Goal: Communication & Community: Answer question/provide support

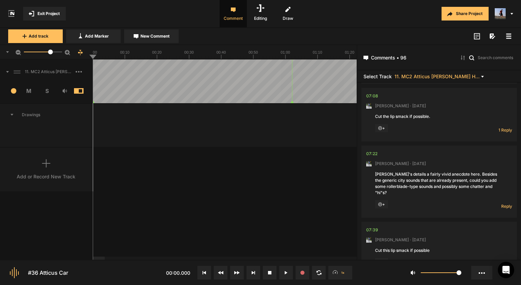
scroll to position [977, 0]
click at [50, 16] on span "Exit Project" at bounding box center [49, 14] width 22 height 6
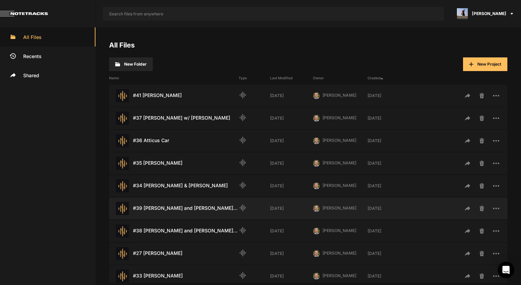
scroll to position [136, 0]
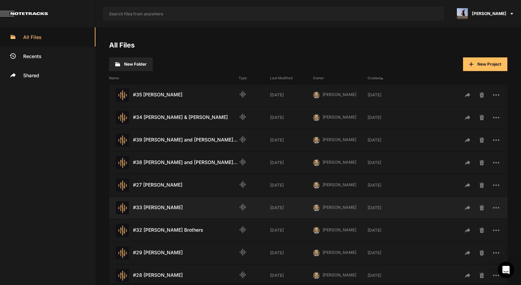
click at [167, 206] on div "#33 Julian Weber Last Modified: 4 days ago" at bounding box center [174, 207] width 130 height 13
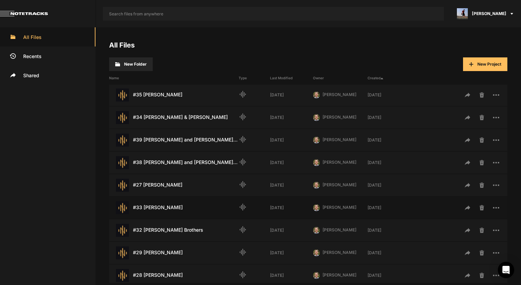
click at [167, 206] on div "#33 Julian Weber Last Modified: 4 days ago" at bounding box center [174, 207] width 130 height 13
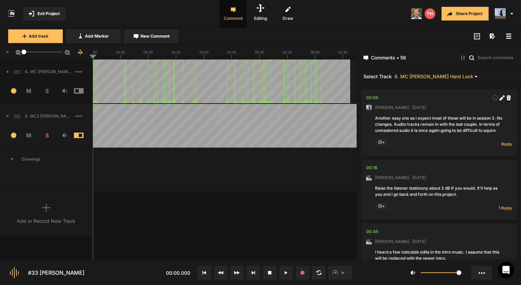
click at [82, 110] on div "8. MC2 Julian Weber Soft Lock Copy 01" at bounding box center [46, 116] width 92 height 22
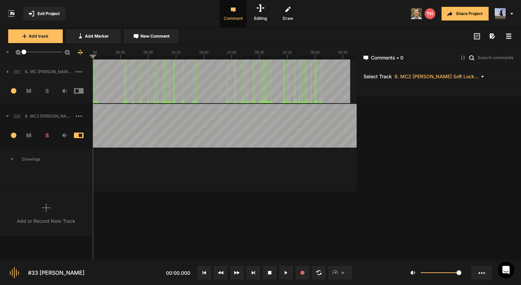
click at [76, 114] on span at bounding box center [84, 116] width 16 height 11
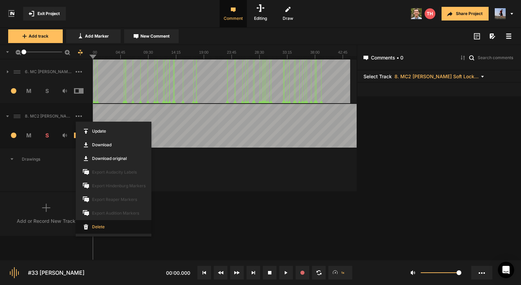
click at [95, 228] on span "Delete" at bounding box center [114, 227] width 76 height 14
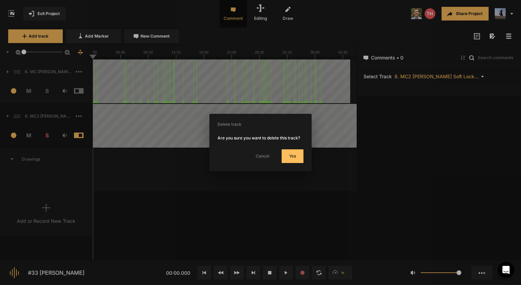
click at [296, 158] on button "Yes" at bounding box center [293, 156] width 22 height 14
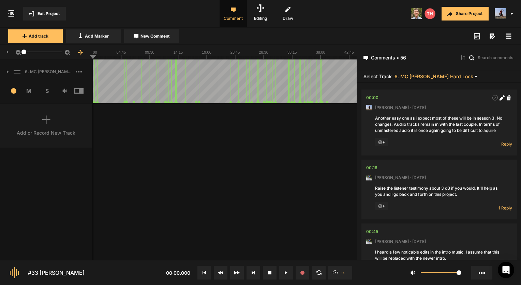
click at [42, 132] on div "Add or Record New Track" at bounding box center [46, 132] width 59 height 7
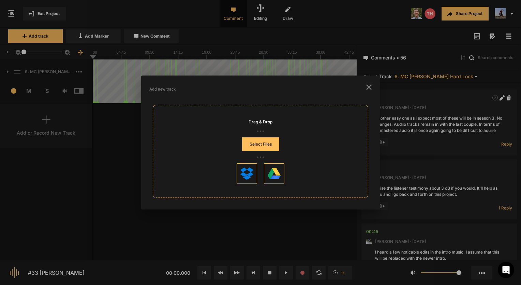
click at [271, 147] on button "Select Files" at bounding box center [260, 144] width 37 height 14
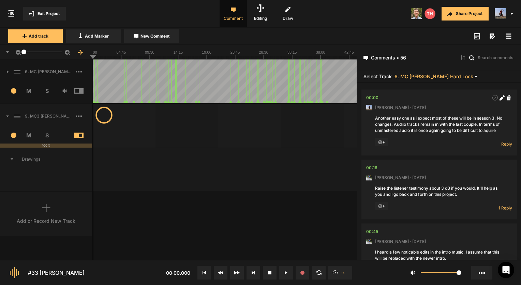
click at [53, 138] on span "S" at bounding box center [47, 135] width 18 height 8
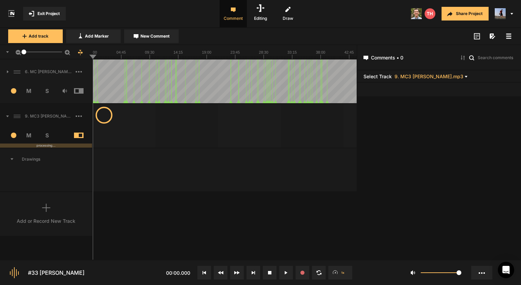
click at [47, 134] on span "S" at bounding box center [47, 135] width 18 height 8
click at [47, 136] on span "S" at bounding box center [47, 135] width 18 height 8
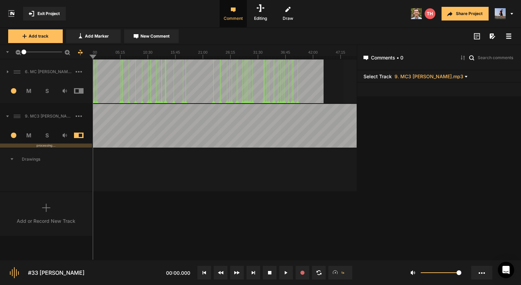
click at [47, 139] on span "S" at bounding box center [47, 135] width 18 height 8
click at [42, 10] on button "Exit Project" at bounding box center [44, 14] width 43 height 14
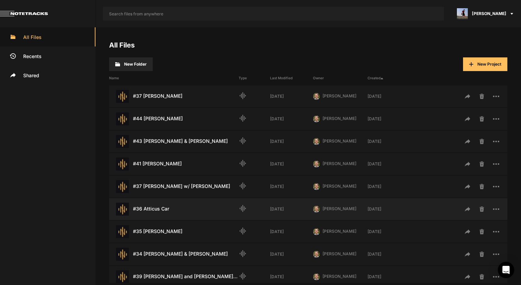
click at [154, 203] on div "#36 Atticus Car Last Modified: 3 weeks ago" at bounding box center [174, 208] width 130 height 13
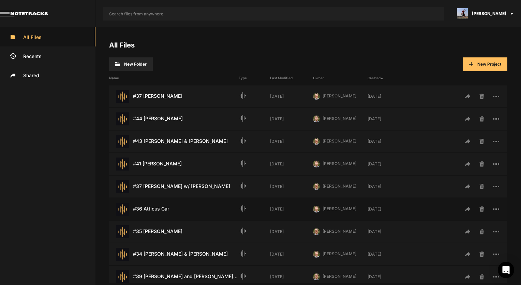
click at [154, 207] on div "#36 Atticus Car Last Modified: 3 weeks ago" at bounding box center [174, 208] width 130 height 13
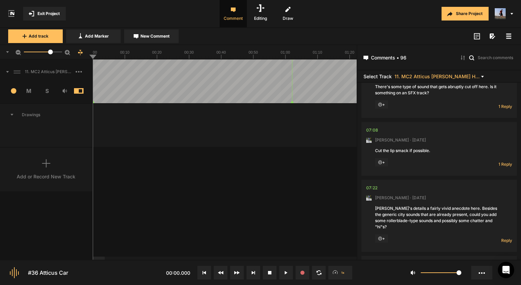
scroll to position [955, 0]
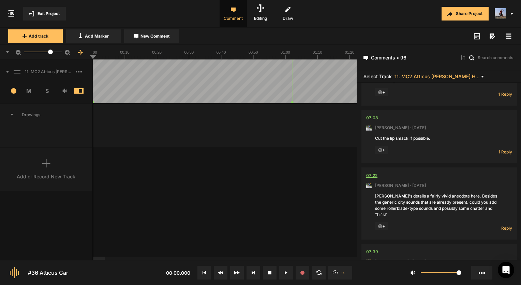
click at [370, 174] on div "07:22" at bounding box center [371, 175] width 11 height 7
click at [503, 225] on span "Reply" at bounding box center [506, 228] width 11 height 6
type textarea "I"
type textarea "I added a couple of skating sounds so see what you think!"
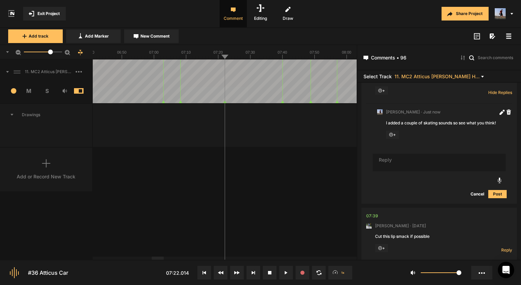
scroll to position [1124, 0]
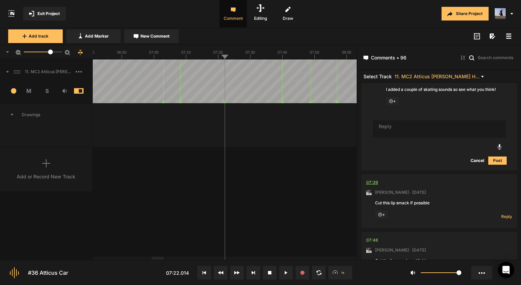
click at [373, 179] on div "07:39" at bounding box center [372, 182] width 12 height 7
click at [341, 158] on div "11. MC2 Atticus [PERSON_NAME] Hard Lock Copy 01 1 M S Comments 00:00 [PERSON_NA…" at bounding box center [178, 159] width 357 height 200
click at [507, 213] on span "Reply" at bounding box center [506, 216] width 11 height 6
type textarea "Done!"
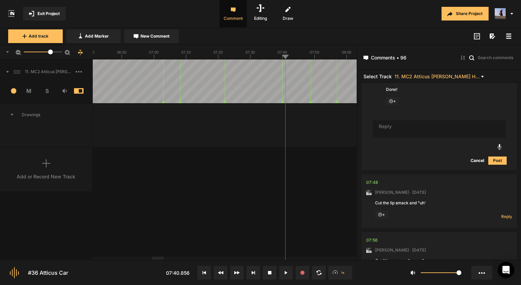
scroll to position [1350, 0]
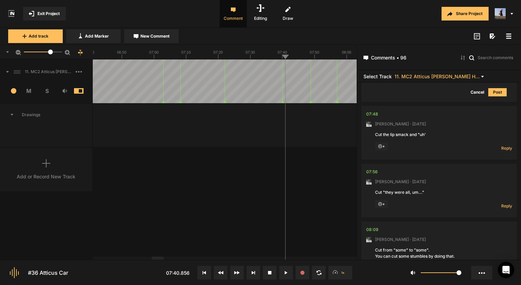
click at [372, 106] on nt-comment "07:48 Mark Weeber · 1 week ago Cut the lip smack and "uh' + Reply Hide Replies" at bounding box center [439, 133] width 146 height 54
click at [371, 111] on div "07:48" at bounding box center [372, 114] width 12 height 7
click at [323, 170] on div "11. MC2 Atticus [PERSON_NAME] Hard Lock Copy 01 1 M S Comments 00:00 [PERSON_NA…" at bounding box center [178, 159] width 357 height 200
click at [370, 168] on div "07:56" at bounding box center [372, 171] width 12 height 7
click at [377, 142] on span "+" at bounding box center [381, 146] width 13 height 8
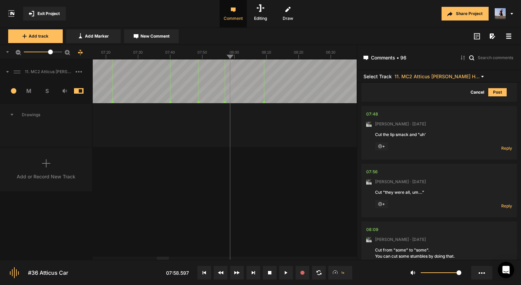
click at [381, 144] on icon at bounding box center [380, 146] width 4 height 4
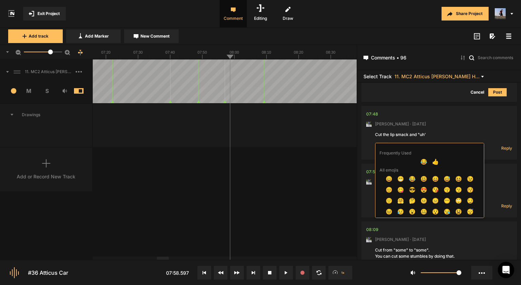
click at [379, 142] on span "+" at bounding box center [381, 146] width 13 height 8
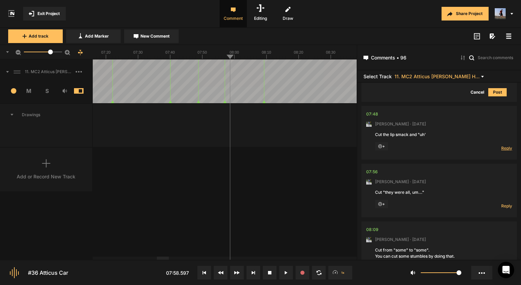
click at [505, 145] on span "Reply" at bounding box center [506, 148] width 11 height 6
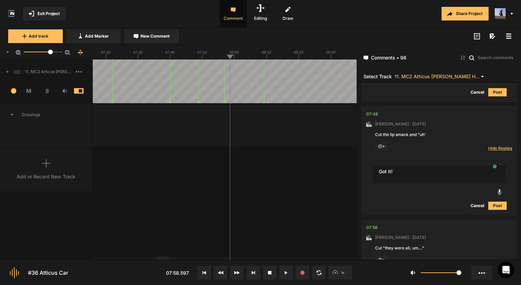
type textarea "Got it!"
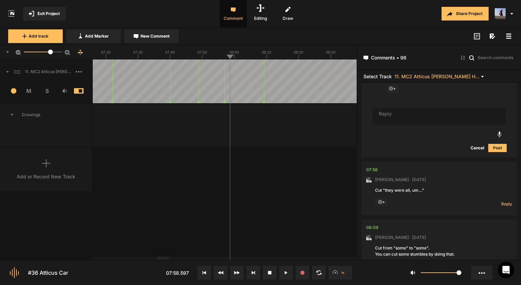
scroll to position [1452, 0]
click at [505, 200] on span "Reply" at bounding box center [506, 203] width 11 height 6
click at [0, 0] on span "Hide Replies" at bounding box center [0, 0] width 0 height 0
click at [501, 200] on span "Reply" at bounding box center [506, 203] width 11 height 6
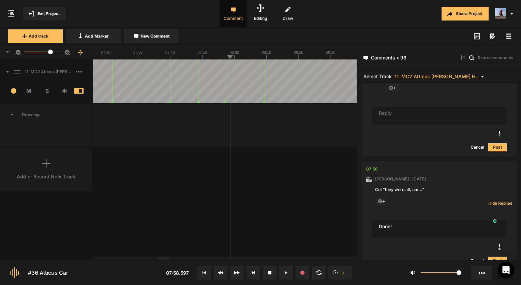
type textarea "Done!"
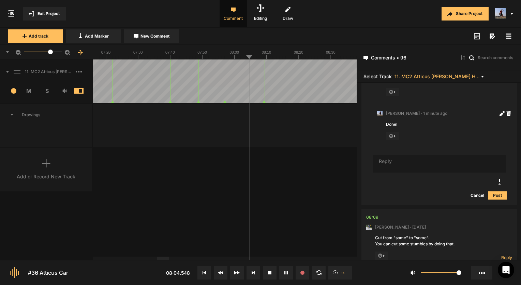
scroll to position [1673, 0]
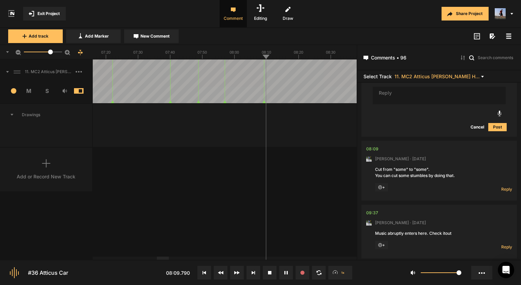
click at [273, 149] on div "11. MC2 Atticus [PERSON_NAME] Hard Lock Copy 01 1 M S Comments 00:00 [PERSON_NA…" at bounding box center [178, 159] width 357 height 200
click at [507, 186] on span "Reply" at bounding box center [506, 189] width 11 height 6
type textarea "Done!"
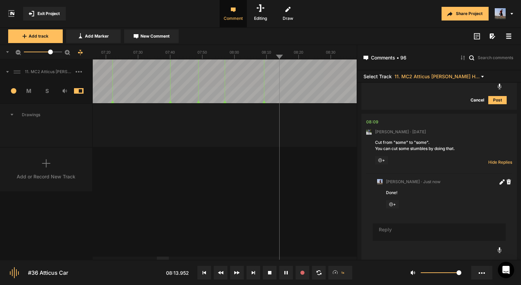
drag, startPoint x: 317, startPoint y: 53, endPoint x: 351, endPoint y: 58, distance: 34.4
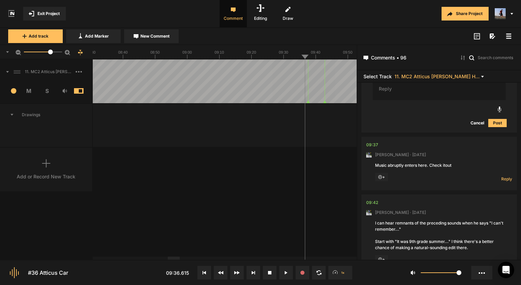
scroll to position [1871, 0]
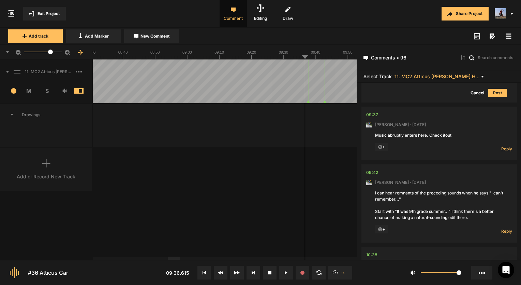
click at [505, 146] on span "Reply" at bounding box center [506, 149] width 11 height 6
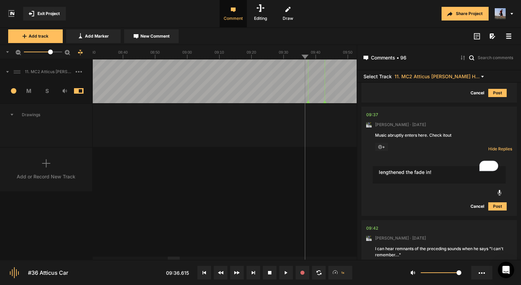
type textarea "lengthened the fade in!"
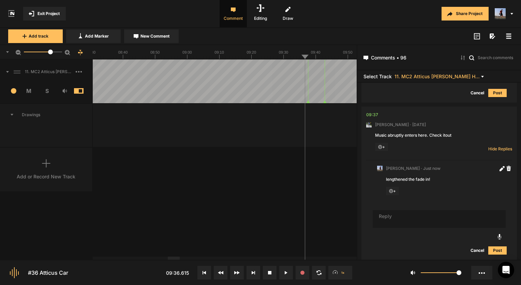
click at [413, 215] on textarea "To enrich screen reader interactions, please activate Accessibility in Grammarl…" at bounding box center [439, 219] width 133 height 18
click at [389, 213] on textarea "Scratch that, i decided to just start the song at the begining like you always …" at bounding box center [439, 219] width 133 height 18
click at [394, 214] on textarea "Scratch that, i decided to just start the song at the begining like you always …" at bounding box center [439, 219] width 133 height 18
click at [403, 214] on textarea "Scratch that, i decided to just start the song at the begining like you always …" at bounding box center [439, 219] width 133 height 18
click at [411, 210] on textarea "Scratch that, i decided to just start the song at the beginning like you always…" at bounding box center [439, 219] width 133 height 18
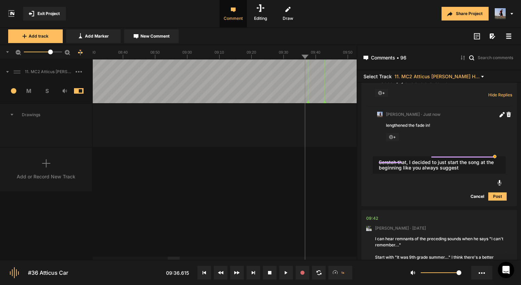
scroll to position [0, 0]
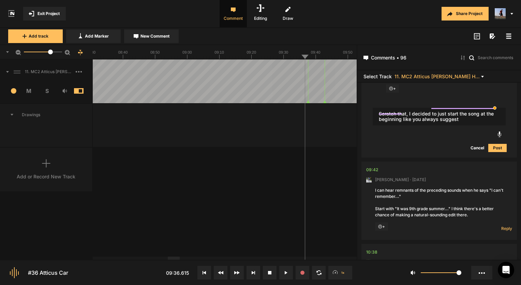
type textarea "Scratch that, I decided to just start the song at the beginning like you always…"
click at [495, 144] on button "Post" at bounding box center [498, 148] width 18 height 8
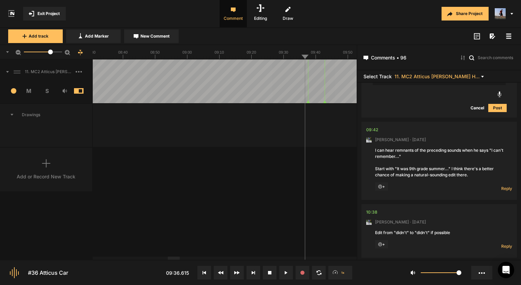
scroll to position [2076, 0]
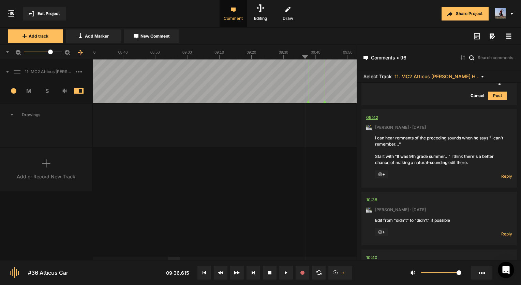
click at [374, 114] on div "09:42" at bounding box center [372, 117] width 12 height 7
click at [324, 169] on div "11. MC2 Atticus [PERSON_NAME] Hard Lock Copy 01 1 M S Comments 00:00 [PERSON_NA…" at bounding box center [178, 159] width 357 height 200
click at [502, 173] on span "Reply" at bounding box center [506, 176] width 11 height 6
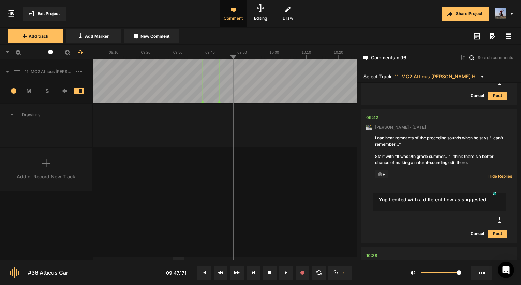
type textarea "Yup I edited with a different flow as suggested"
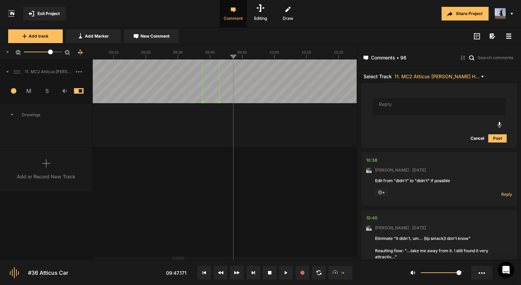
scroll to position [2226, 0]
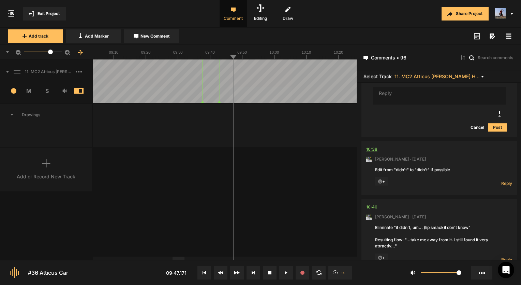
click at [371, 146] on div "10:38" at bounding box center [371, 149] width 11 height 7
click at [279, 184] on div "11. MC2 Atticus [PERSON_NAME] Hard Lock Copy 01 1 M S Comments 00:00 [PERSON_NA…" at bounding box center [178, 159] width 357 height 200
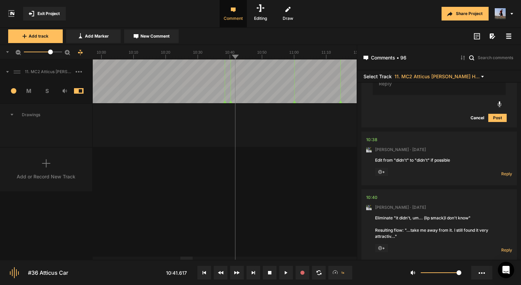
scroll to position [2260, 0]
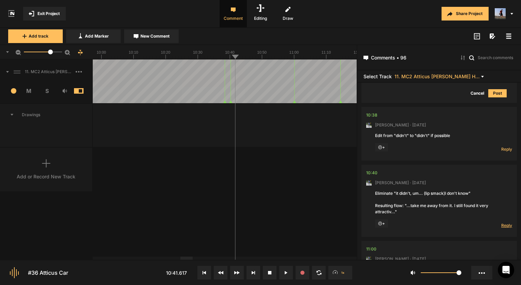
drag, startPoint x: 502, startPoint y: 215, endPoint x: 498, endPoint y: 215, distance: 3.8
click at [502, 222] on span "Reply" at bounding box center [506, 225] width 11 height 6
click at [425, 248] on textarea "I got the "It didn't um" but the "i dont know" is too closely linked to the I s…" at bounding box center [439, 251] width 133 height 18
type textarea "I got the "It didn't um" but the "i dont know" is too closely linked to the "I …"
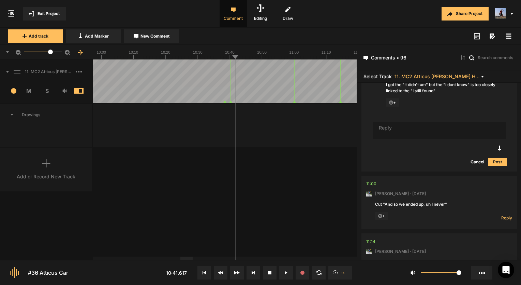
scroll to position [2465, 0]
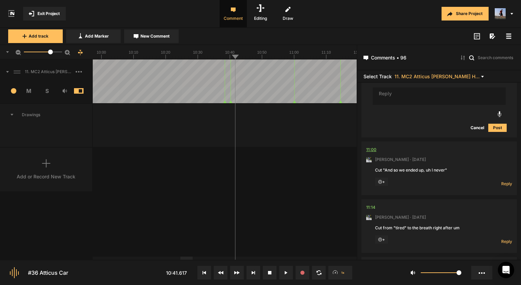
click at [367, 146] on div "11:00" at bounding box center [371, 149] width 10 height 7
click at [504, 180] on span "Reply" at bounding box center [506, 183] width 11 height 6
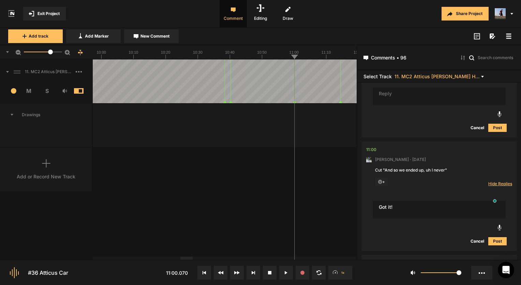
type textarea "Got it!"
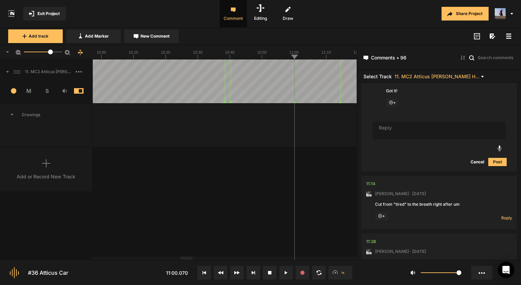
scroll to position [2622, 0]
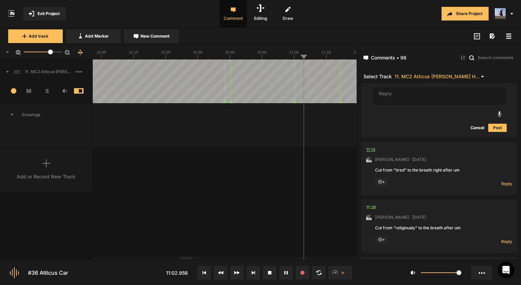
click at [369, 146] on div "11:14" at bounding box center [370, 149] width 9 height 7
click at [270, 274] on button at bounding box center [270, 272] width 14 height 14
drag, startPoint x: 373, startPoint y: 141, endPoint x: 361, endPoint y: 152, distance: 16.4
click at [373, 146] on div "11:14" at bounding box center [370, 149] width 9 height 7
click at [504, 180] on span "Reply" at bounding box center [506, 183] width 11 height 6
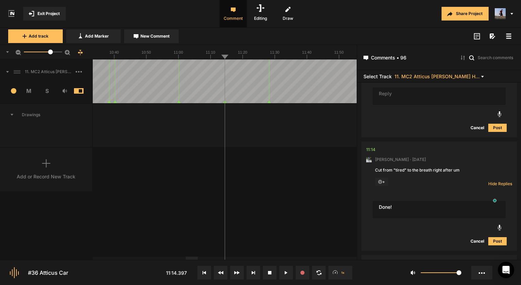
type textarea "Done!"
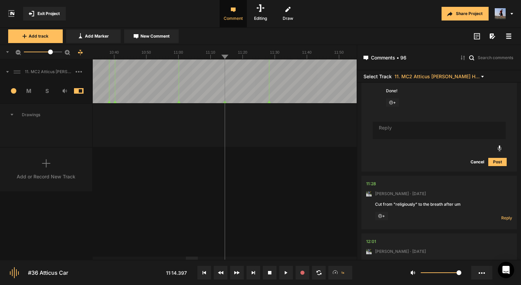
scroll to position [2779, 0]
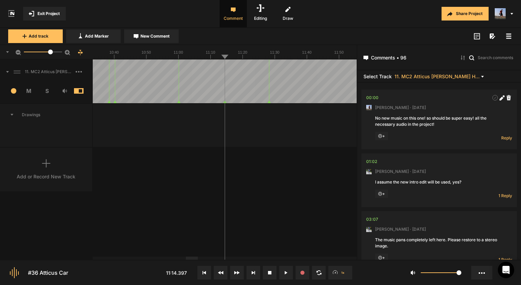
scroll to position [2779, 0]
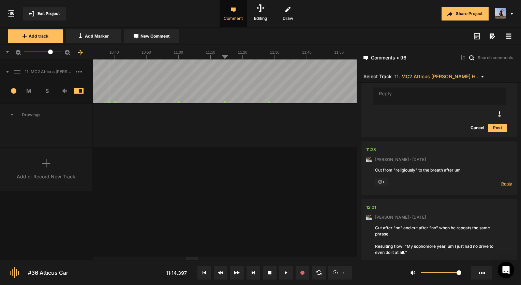
click at [501, 180] on span "Reply" at bounding box center [506, 183] width 11 height 6
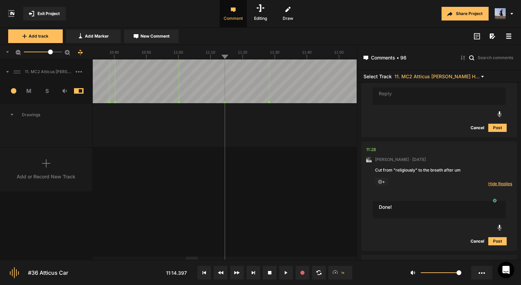
type textarea "Done!"
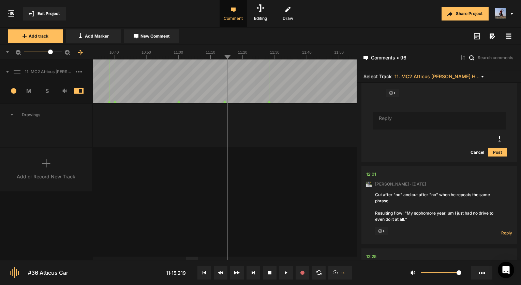
scroll to position [2902, 0]
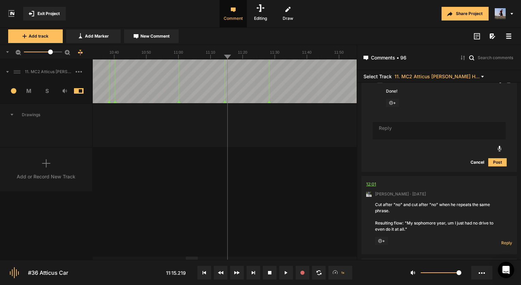
click at [374, 180] on div "12:01" at bounding box center [371, 183] width 10 height 7
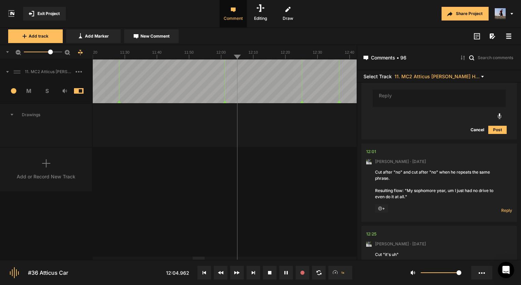
scroll to position [2970, 0]
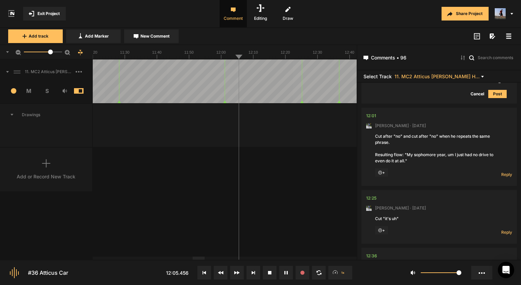
click at [269, 187] on div "11. MC2 Atticus [PERSON_NAME] Hard Lock Copy 01 1 M S Comments 00:00 [PERSON_NA…" at bounding box center [178, 159] width 357 height 200
click at [508, 171] on span "Reply" at bounding box center [506, 174] width 11 height 6
type textarea "Done!"
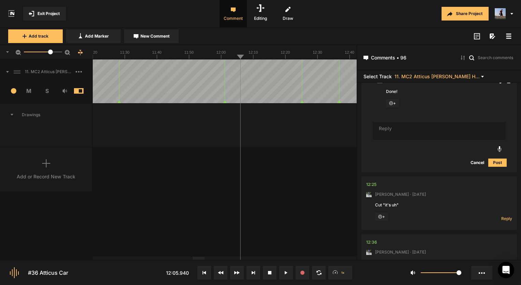
scroll to position [3084, 0]
click at [369, 180] on div "12:25" at bounding box center [371, 183] width 10 height 7
click at [284, 271] on button at bounding box center [286, 272] width 14 height 14
click at [506, 215] on span "Reply" at bounding box center [506, 218] width 11 height 6
type textarea "Done!"
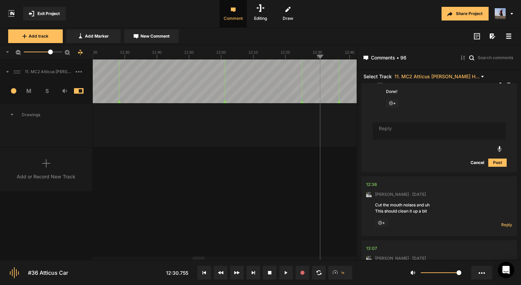
scroll to position [3275, 0]
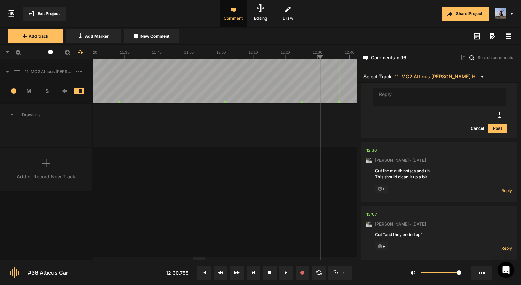
click at [374, 147] on div "12:36" at bounding box center [371, 150] width 11 height 7
click at [285, 271] on icon at bounding box center [286, 272] width 3 height 3
click at [371, 147] on div "12:36" at bounding box center [371, 150] width 11 height 7
click at [415, 169] on div "Cut the mouth noises and uh This should clean it up a bit" at bounding box center [439, 174] width 128 height 12
click at [506, 187] on span "Reply" at bounding box center [506, 190] width 11 height 6
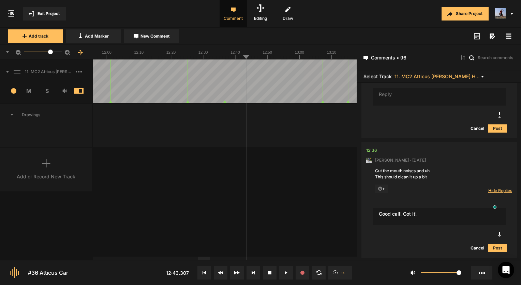
type textarea "Good call! Got it!"
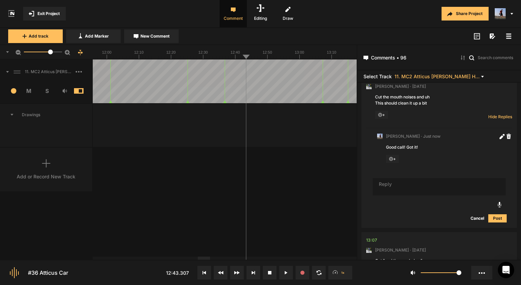
scroll to position [3404, 0]
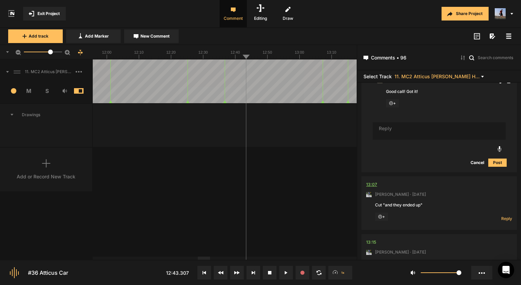
click at [371, 181] on div "13:07" at bounding box center [371, 184] width 11 height 7
click at [324, 181] on div "11. MC2 Atticus [PERSON_NAME] Hard Lock Copy 01 1 M S Comments 00:00 [PERSON_NA…" at bounding box center [178, 159] width 357 height 200
click at [505, 215] on span "Reply" at bounding box center [506, 218] width 11 height 6
type textarea "Done!"
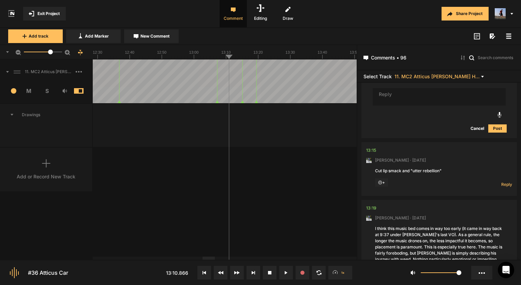
scroll to position [3630, 0]
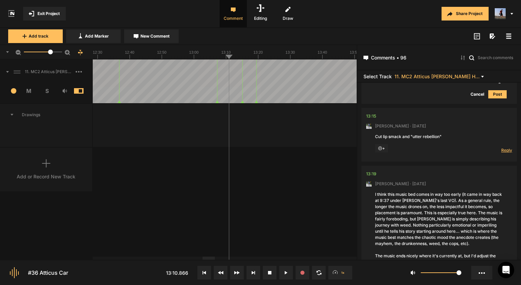
click at [503, 147] on span "Reply" at bounding box center [506, 150] width 11 height 6
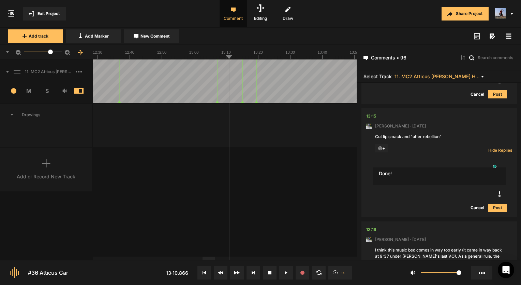
type textarea "Done!"
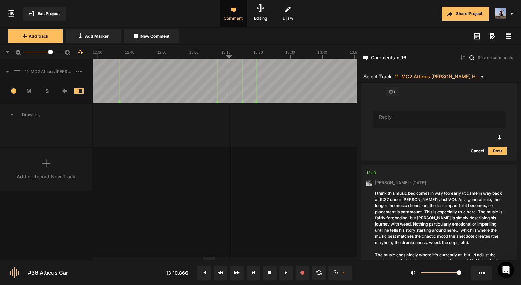
scroll to position [3766, 0]
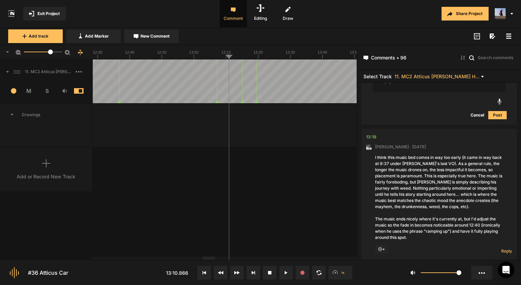
drag, startPoint x: 436, startPoint y: 151, endPoint x: 447, endPoint y: 161, distance: 14.8
click at [447, 161] on div "I think this music bed comes in way too early (it came in way back at 9:37 unde…" at bounding box center [439, 197] width 128 height 86
drag, startPoint x: 397, startPoint y: 154, endPoint x: 421, endPoint y: 181, distance: 36.3
click at [421, 181] on div "I think this music bed comes in way too early (it came in way back at 9:37 unde…" at bounding box center [439, 197] width 128 height 86
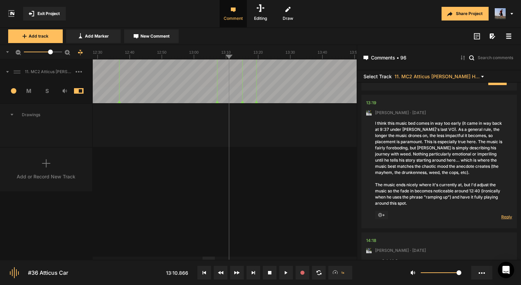
click at [504, 214] on span "Reply" at bounding box center [506, 217] width 11 height 6
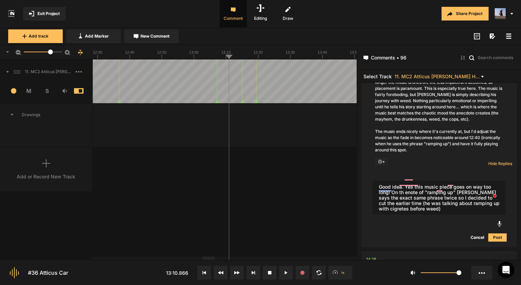
scroll to position [3869, 0]
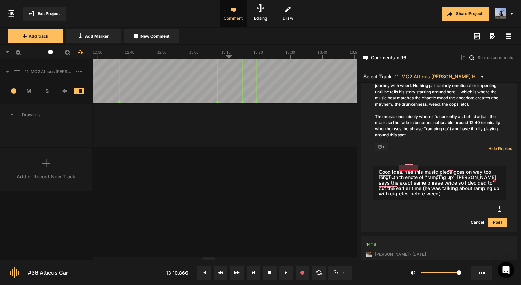
click at [406, 166] on textarea "Good idea. Yes this music piece goes on way too long! On th enote of "ramping u…" at bounding box center [439, 182] width 133 height 34
click at [453, 169] on textarea "Good idea. Yes this music piece goes on way too long! On the note of "ramping u…" at bounding box center [439, 182] width 133 height 34
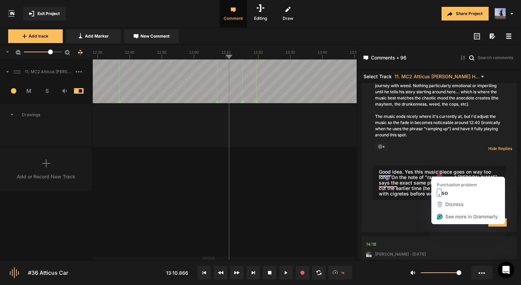
click at [438, 174] on textarea "Good idea. Yes this music piece goes on way too long! On the note of "ramping u…" at bounding box center [439, 182] width 133 height 34
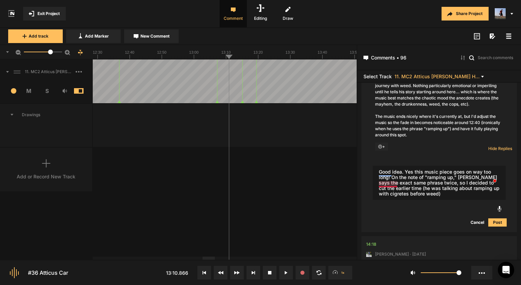
click at [391, 186] on textarea "Good idea. Yes this music piece goes on way too long! On the note of "ramping u…" at bounding box center [439, 182] width 133 height 34
click at [391, 184] on textarea "Good idea. Yes this music piece goes on way too long! On the note of "ramping u…" at bounding box center [439, 182] width 133 height 34
click at [413, 185] on textarea "Good idea. Yes this music piece goes on way too long! On the note of "ramping u…" at bounding box center [439, 182] width 133 height 34
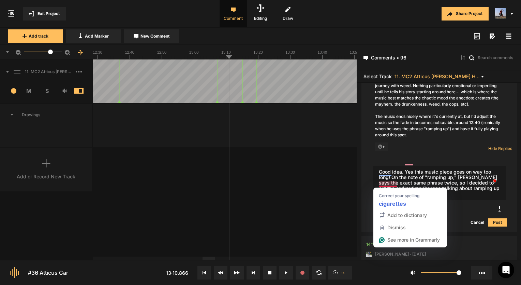
click at [393, 186] on textarea "Good idea. Yes this music piece goes on way too long! On the note of "ramping u…" at bounding box center [439, 182] width 133 height 34
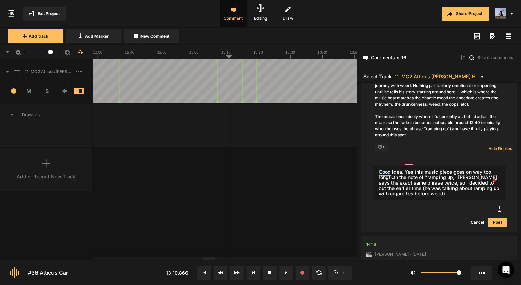
type textarea "Good idea. Yes this music piece goes on way too long! On the note of "ramping u…"
click at [498, 218] on button "Post" at bounding box center [498, 222] width 18 height 8
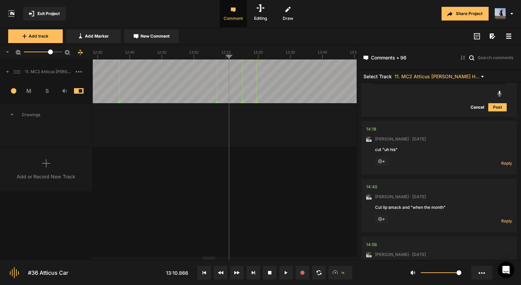
scroll to position [4042, 0]
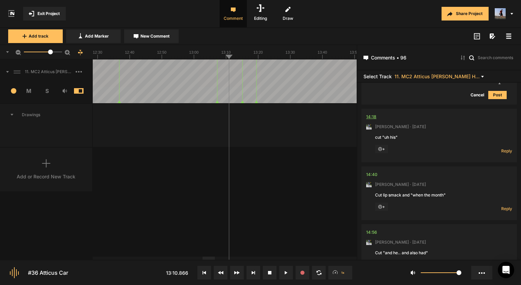
click at [370, 113] on div "14:18" at bounding box center [371, 116] width 10 height 7
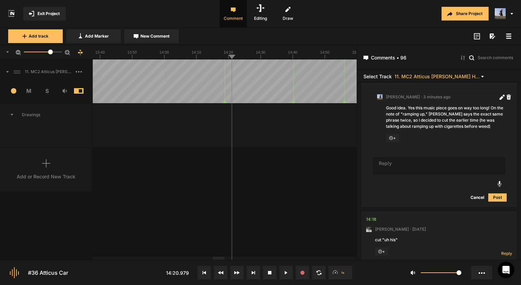
scroll to position [3974, 0]
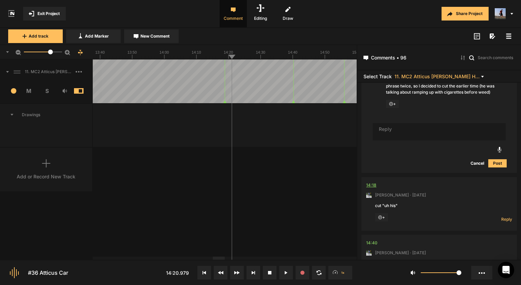
click at [368, 181] on div "14:18" at bounding box center [371, 184] width 10 height 7
drag, startPoint x: 322, startPoint y: 190, endPoint x: 296, endPoint y: 201, distance: 28.4
click at [322, 190] on div "11. MC2 Atticus [PERSON_NAME] Hard Lock Copy 01 1 M S Comments 00:00 [PERSON_NA…" at bounding box center [178, 159] width 357 height 200
click at [505, 216] on span "Reply" at bounding box center [506, 219] width 11 height 6
type textarea "Got it!"
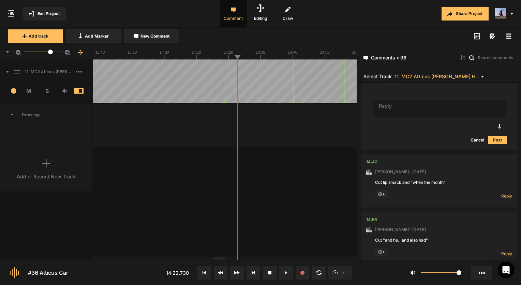
scroll to position [4178, 0]
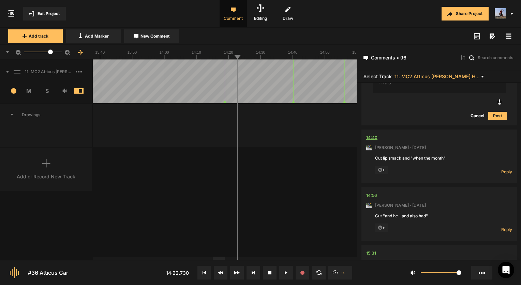
click at [374, 134] on div "14:40" at bounding box center [371, 137] width 11 height 7
click at [502, 169] on span "Reply" at bounding box center [506, 172] width 11 height 6
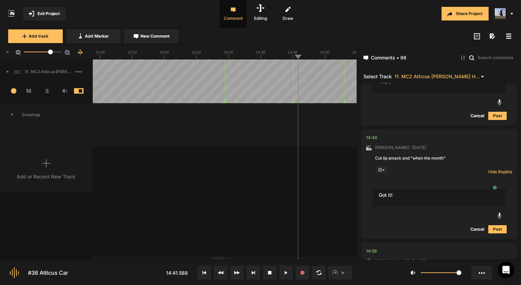
type textarea "Got it!"
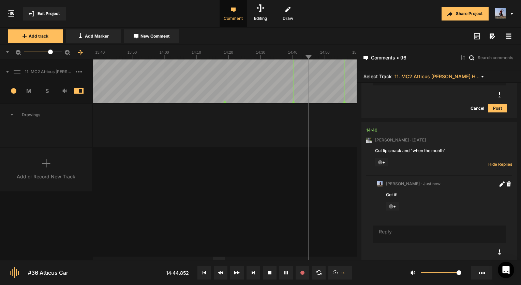
click at [288, 271] on button at bounding box center [286, 272] width 14 height 14
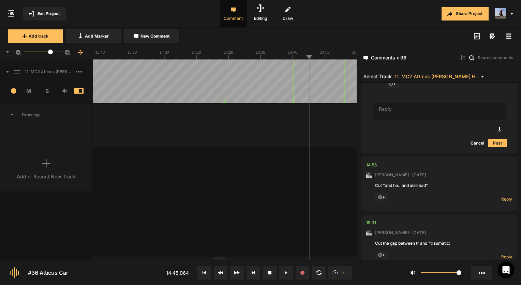
scroll to position [4322, 0]
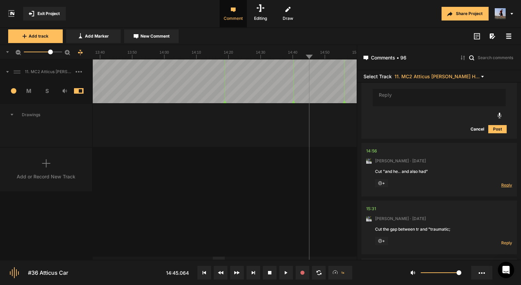
click at [503, 182] on span "Reply" at bounding box center [506, 185] width 11 height 6
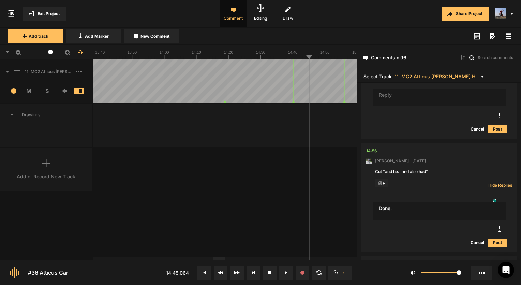
type textarea "Done!"
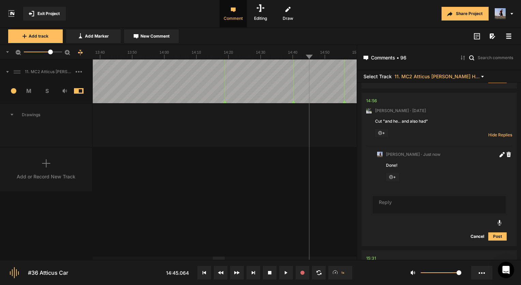
scroll to position [4445, 0]
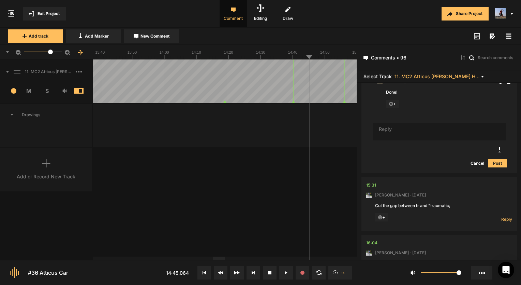
click at [374, 181] on div "15:31" at bounding box center [371, 184] width 10 height 7
click at [502, 216] on span "Reply" at bounding box center [506, 219] width 11 height 6
type textarea "done!"
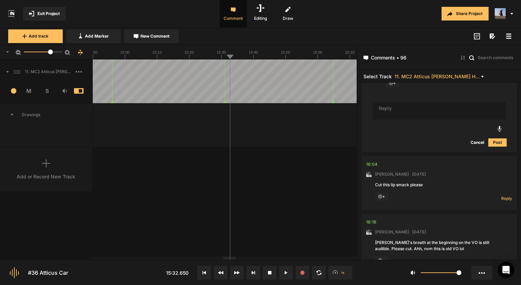
scroll to position [4637, 0]
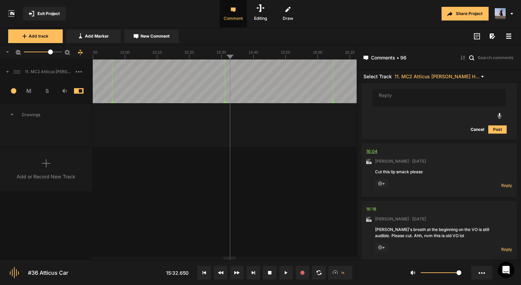
click at [374, 148] on div "16:04" at bounding box center [371, 151] width 11 height 7
click at [373, 148] on div "16:04" at bounding box center [371, 151] width 11 height 7
click at [317, 157] on div "11. MC2 Atticus [PERSON_NAME] Hard Lock Copy 01 1 M S Comments 00:00 [PERSON_NA…" at bounding box center [178, 159] width 357 height 200
click at [502, 179] on div "Reply Hide Replies" at bounding box center [498, 183] width 27 height 9
click at [502, 182] on span "Reply" at bounding box center [506, 185] width 11 height 6
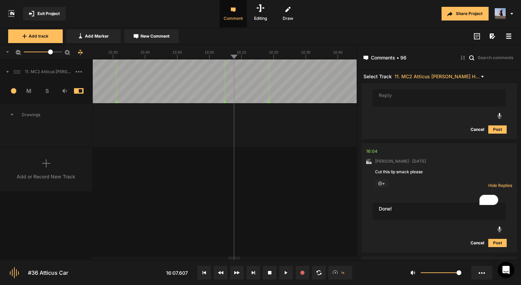
type textarea "Done!"
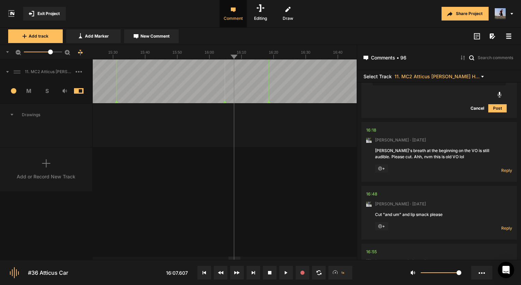
scroll to position [4872, 0]
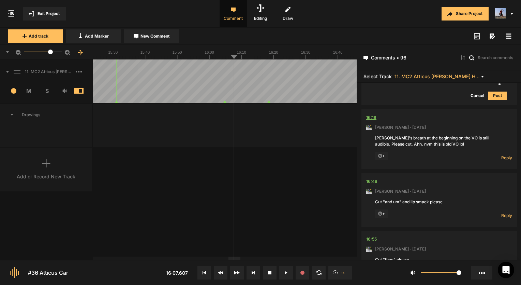
click at [372, 114] on div "16:18" at bounding box center [371, 117] width 10 height 7
click at [501, 155] on span "Reply" at bounding box center [506, 158] width 11 height 6
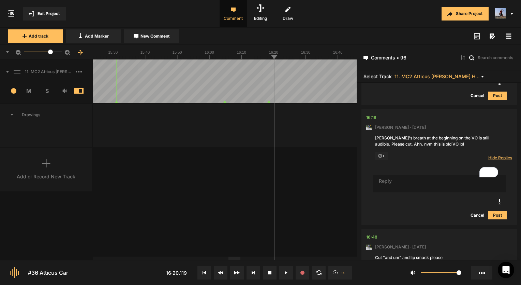
type textarea "v"
type textarea "Haha no problem but yes thankfull new VO"
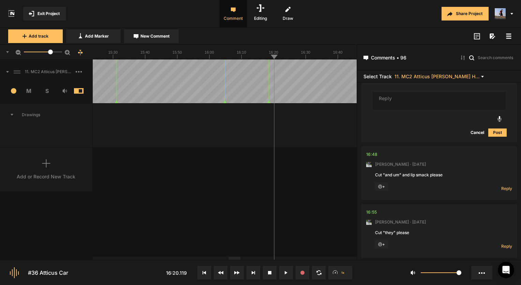
scroll to position [5008, 0]
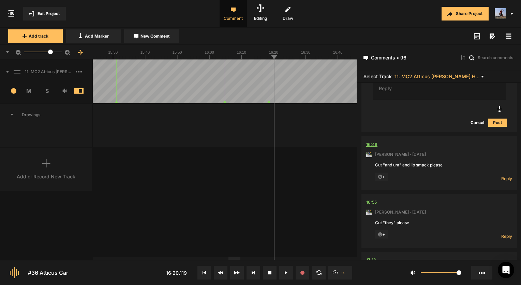
click at [372, 141] on div "16:48" at bounding box center [371, 144] width 11 height 7
click at [505, 175] on span "Reply" at bounding box center [506, 178] width 11 height 6
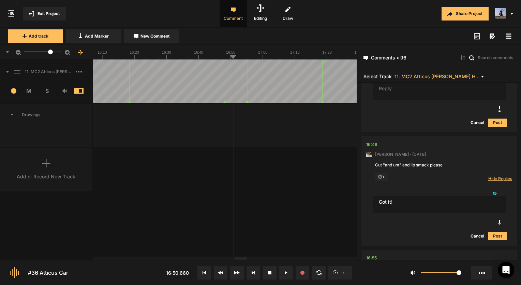
type textarea "Got it!"
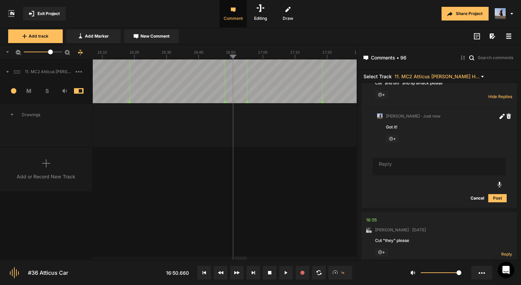
scroll to position [5158, 0]
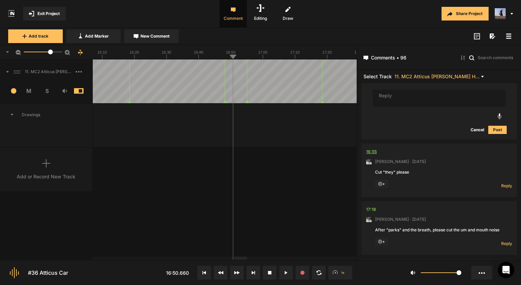
click at [370, 148] on div "16:55" at bounding box center [371, 151] width 11 height 7
click at [509, 183] on span "Reply" at bounding box center [506, 186] width 11 height 6
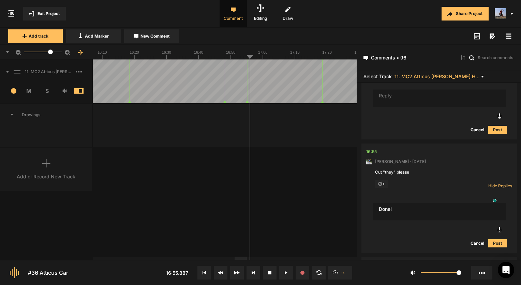
type textarea "Done!"
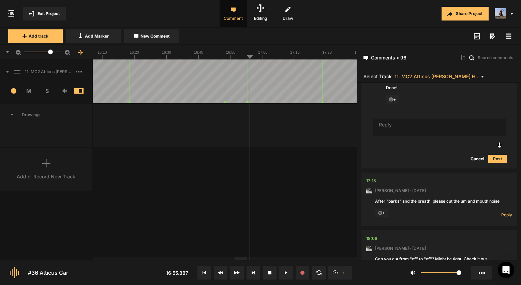
scroll to position [5315, 0]
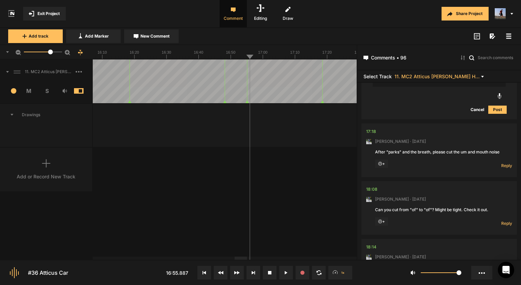
scroll to position [5349, 0]
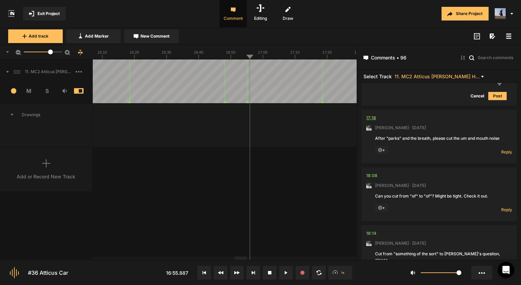
click at [370, 114] on div "17:18" at bounding box center [371, 117] width 10 height 7
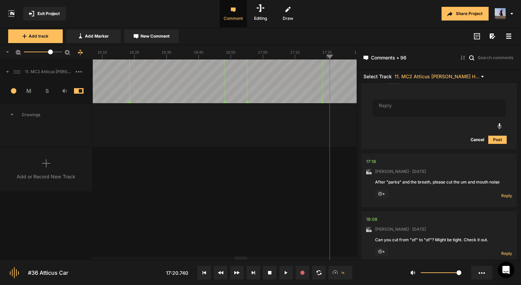
scroll to position [5315, 0]
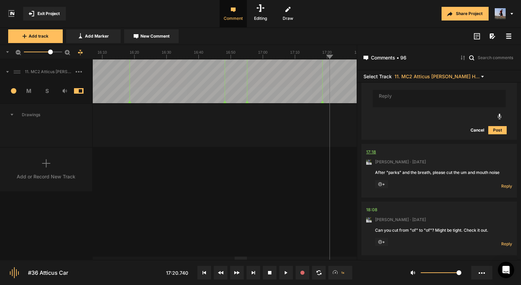
drag, startPoint x: 378, startPoint y: 139, endPoint x: 374, endPoint y: 138, distance: 4.6
click at [377, 144] on nt-comment "17:18 Mark Weeber · 7 days ago After "parks" and the breath, please cut the um …" at bounding box center [439, 171] width 146 height 54
click at [369, 148] on div "17:18" at bounding box center [371, 151] width 10 height 7
click at [501, 183] on span "Reply" at bounding box center [506, 186] width 11 height 6
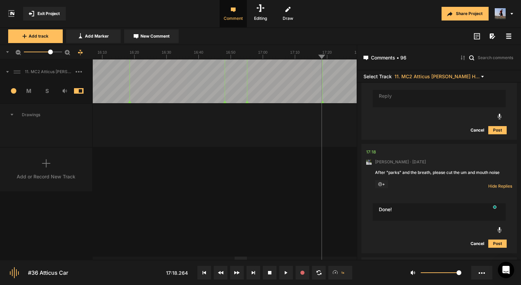
type textarea "Done!"
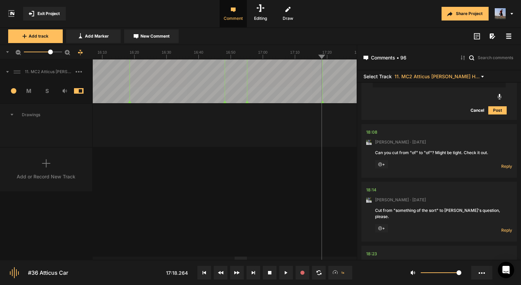
scroll to position [5557, 0]
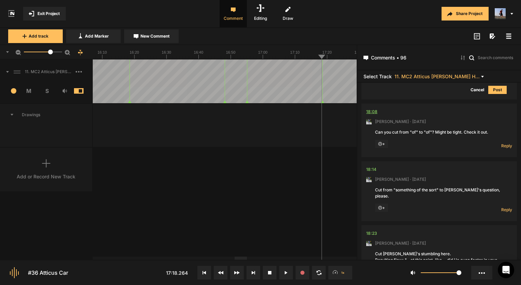
click at [371, 108] on div "18:08" at bounding box center [371, 111] width 11 height 7
click at [373, 108] on div "18:08" at bounding box center [371, 111] width 11 height 7
click at [283, 271] on button at bounding box center [286, 272] width 14 height 14
click at [502, 143] on span "Reply" at bounding box center [506, 146] width 11 height 6
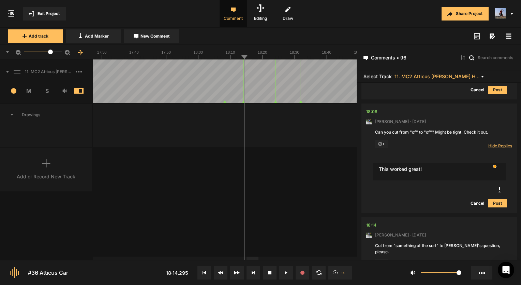
type textarea "This worked great!"
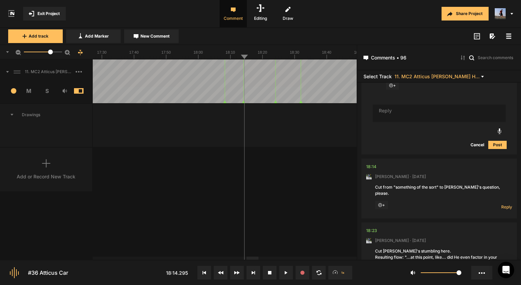
scroll to position [5693, 0]
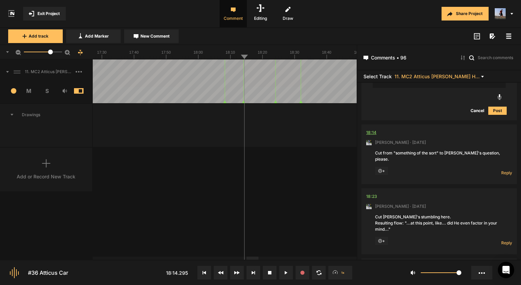
click at [372, 129] on div "18:14" at bounding box center [371, 132] width 10 height 7
click at [502, 170] on span "Reply" at bounding box center [506, 173] width 11 height 6
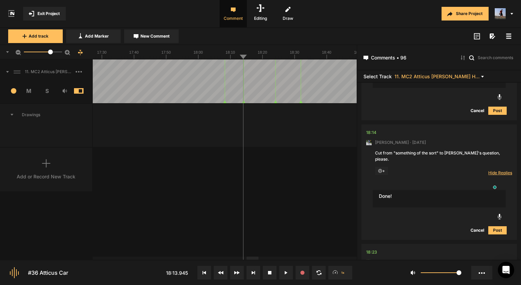
type textarea "Done!"
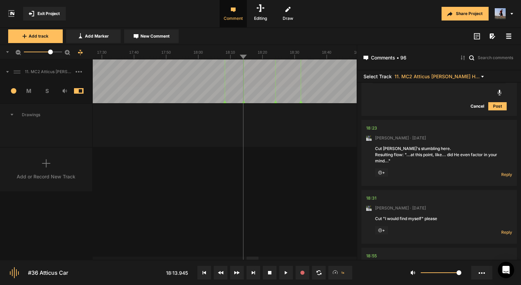
scroll to position [5871, 0]
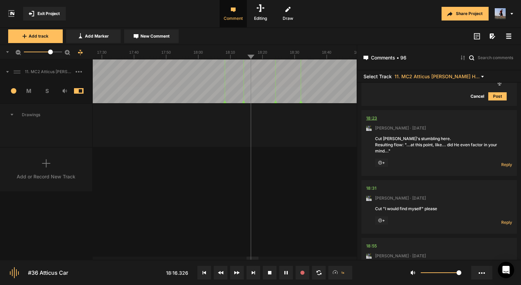
click at [366, 115] on div "18:23" at bounding box center [371, 118] width 11 height 7
click at [281, 273] on button at bounding box center [286, 272] width 14 height 14
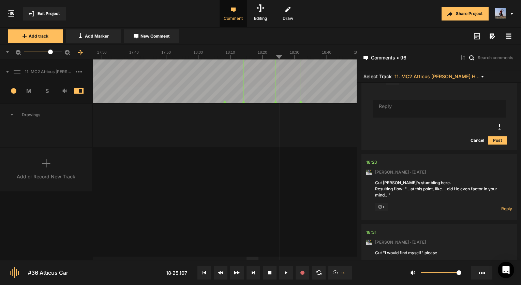
scroll to position [5837, 0]
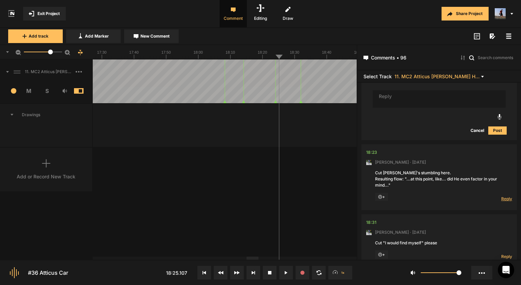
click at [503, 195] on span "Reply" at bounding box center [506, 198] width 11 height 6
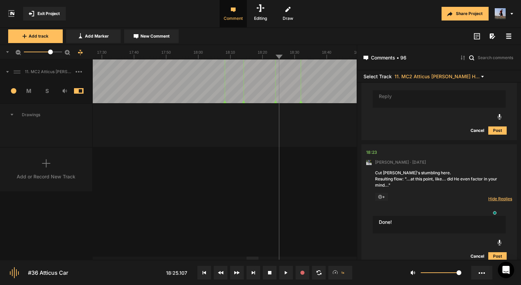
type textarea "Done!"
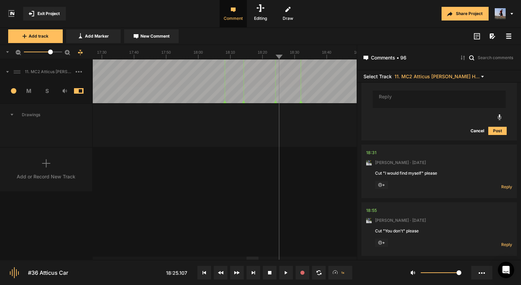
scroll to position [6084, 0]
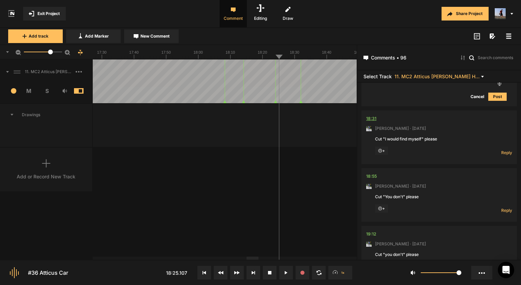
click at [370, 115] on div "18:31" at bounding box center [371, 118] width 10 height 7
click at [292, 59] on div at bounding box center [225, 52] width 264 height 14
click at [374, 115] on div "18:31" at bounding box center [371, 118] width 10 height 7
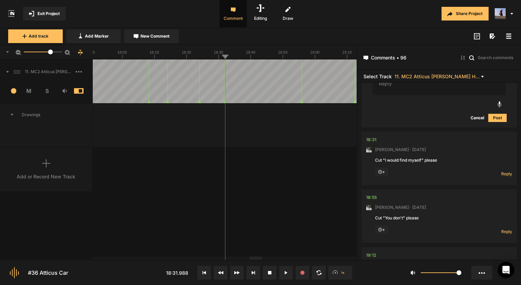
scroll to position [6050, 0]
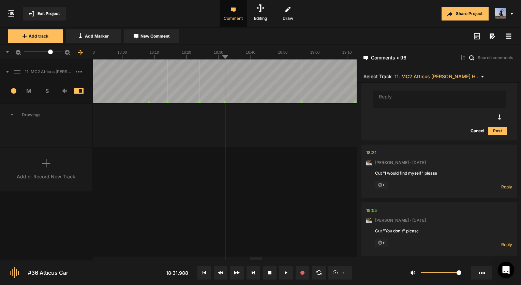
click at [508, 184] on span "Reply" at bounding box center [506, 187] width 11 height 6
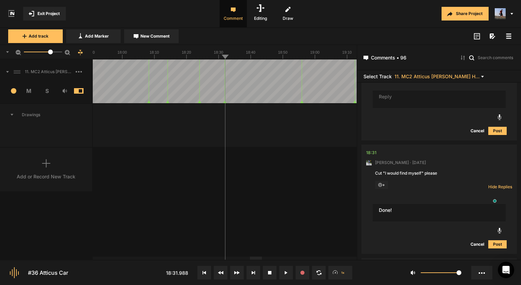
type textarea "Done!"
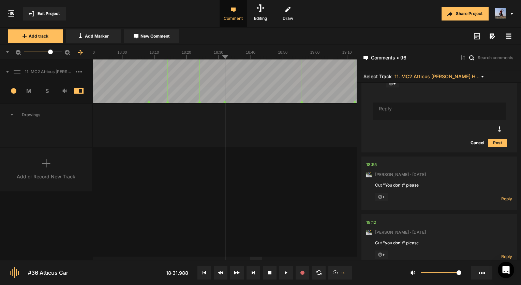
scroll to position [6207, 0]
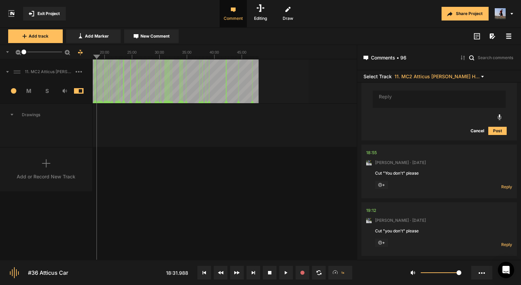
drag, startPoint x: 50, startPoint y: 51, endPoint x: 0, endPoint y: 55, distance: 51.0
click at [0, 55] on html "Exit Project Comment Editing Draw Share Project Add track Add Marker New Commen…" at bounding box center [260, 142] width 521 height 285
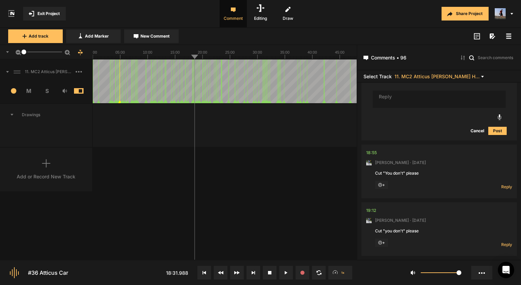
drag, startPoint x: 24, startPoint y: 51, endPoint x: 16, endPoint y: 51, distance: 7.5
click at [16, 51] on div "1" at bounding box center [46, 52] width 93 height 14
